Goal: Task Accomplishment & Management: Manage account settings

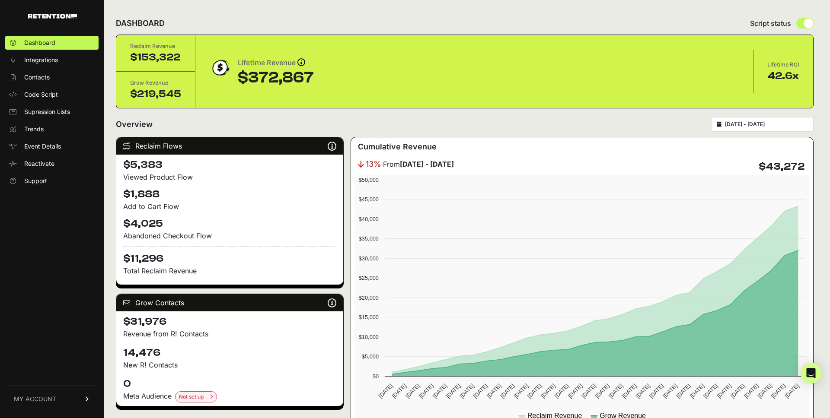
scroll to position [157, 0]
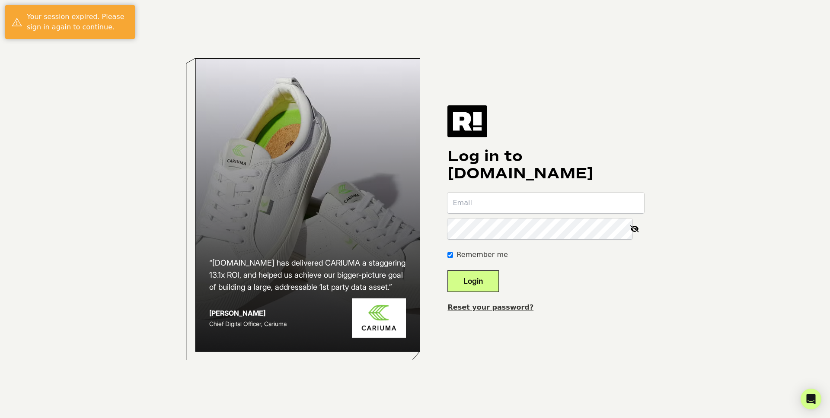
type input "[PERSON_NAME][EMAIL_ADDRESS][PERSON_NAME][DOMAIN_NAME]"
click at [493, 278] on button "Login" at bounding box center [472, 282] width 51 height 22
